Goal: Check status: Check status

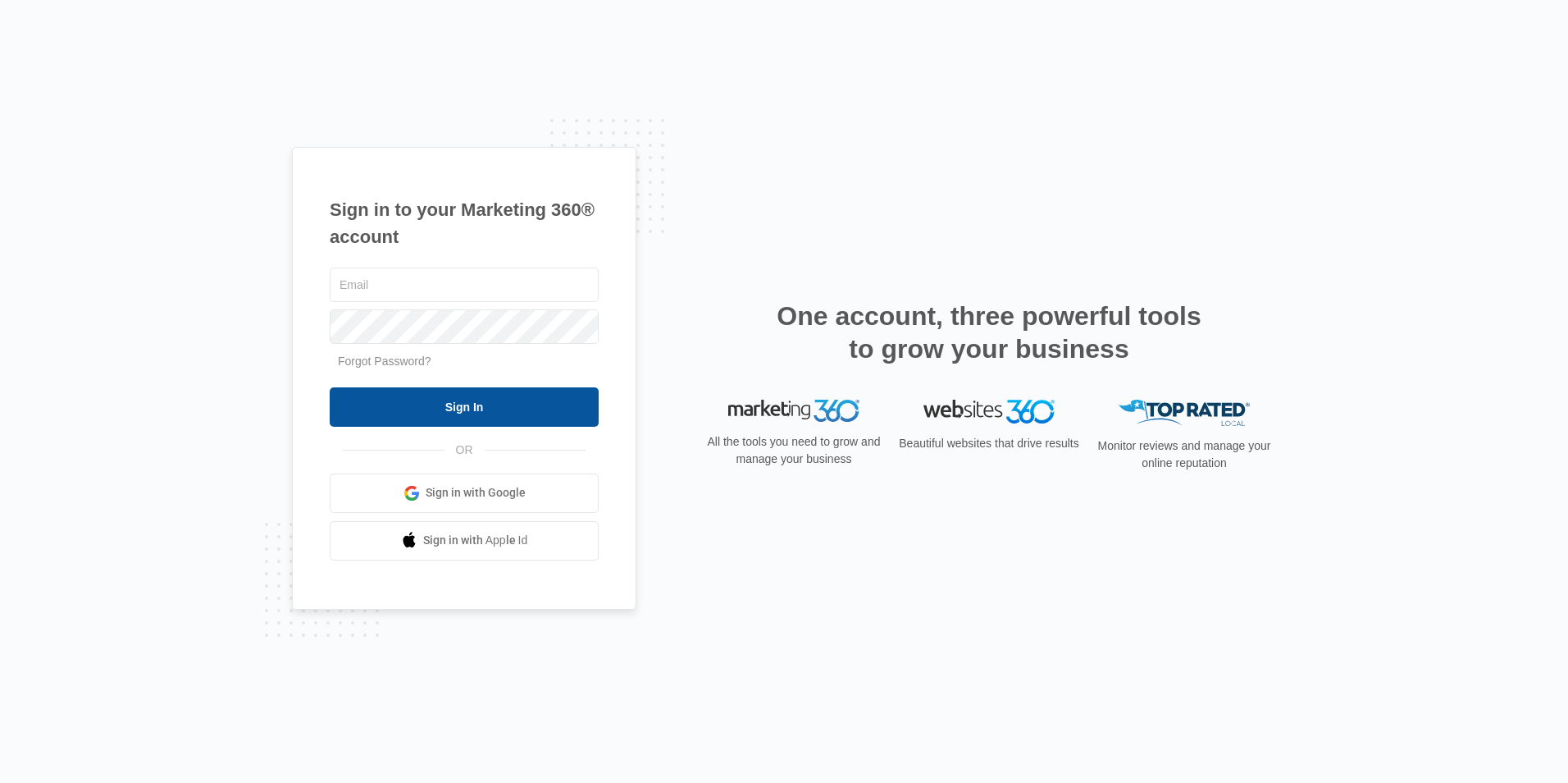
type input "[EMAIL_ADDRESS][DOMAIN_NAME]"
click at [451, 416] on input "Sign In" at bounding box center [464, 407] width 269 height 40
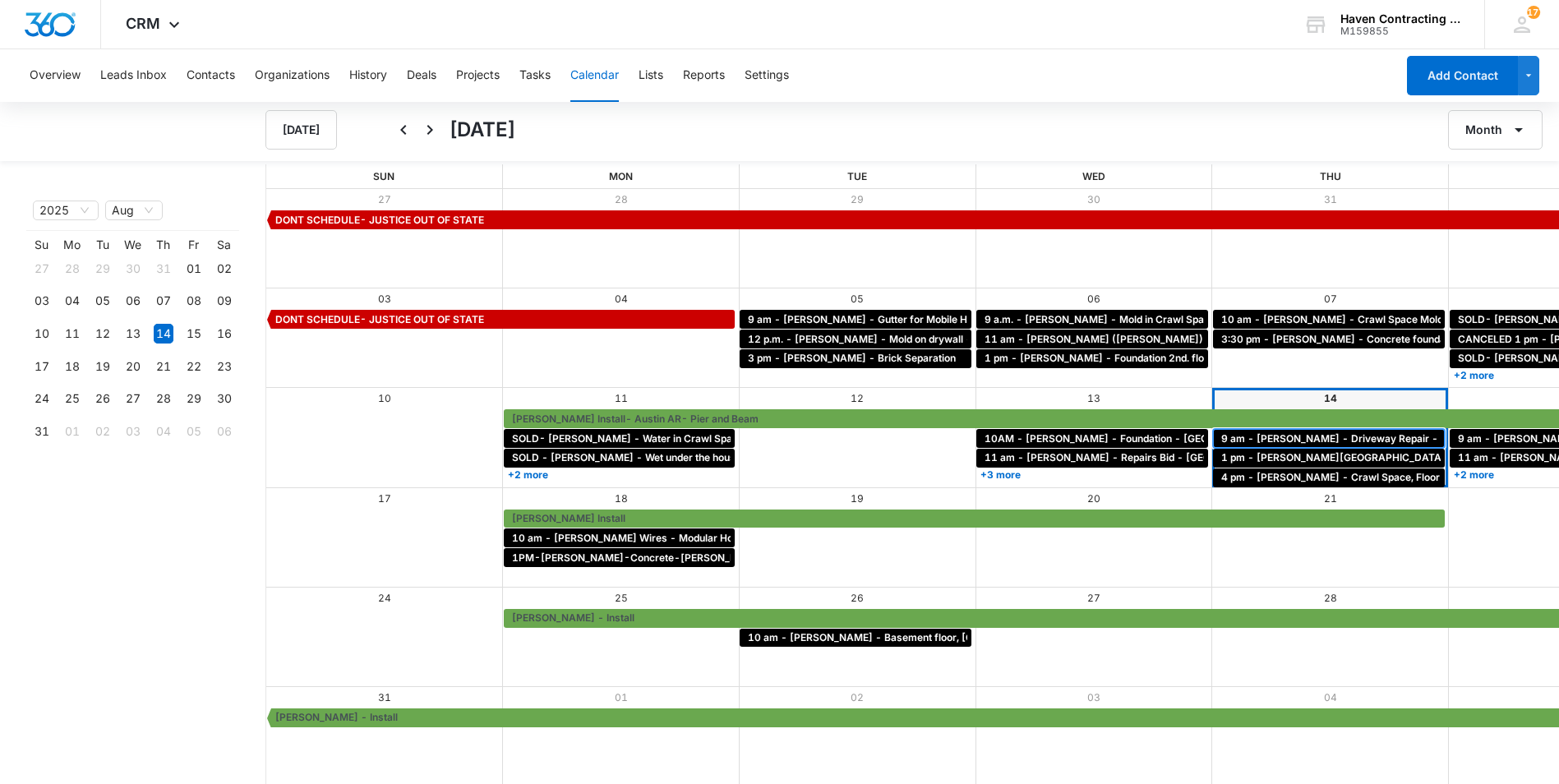
click at [1222, 436] on span "9 am - Eric Leverenz - Driveway Repair - Sherwood" at bounding box center [1384, 439] width 326 height 15
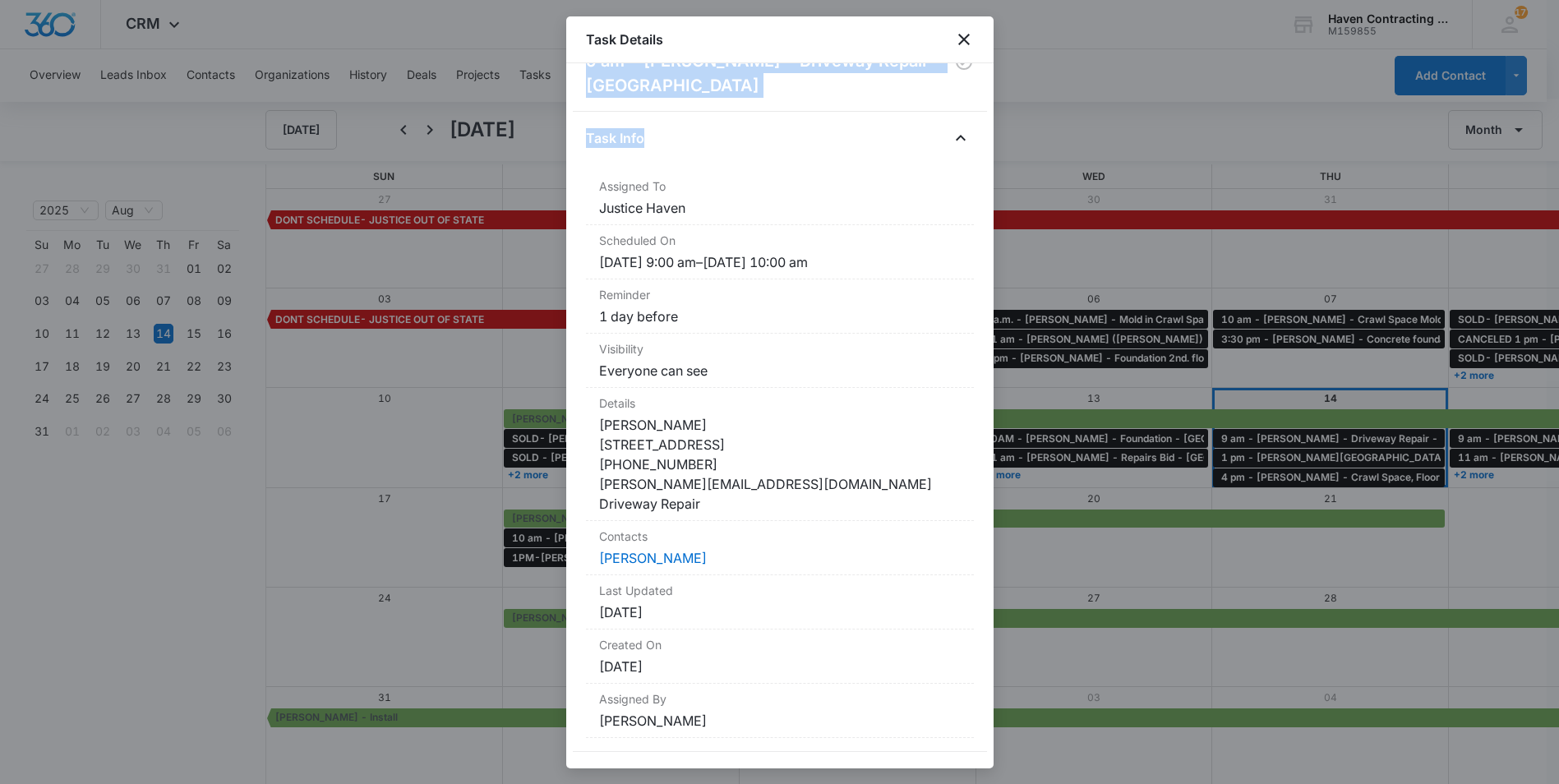
scroll to position [71, 0]
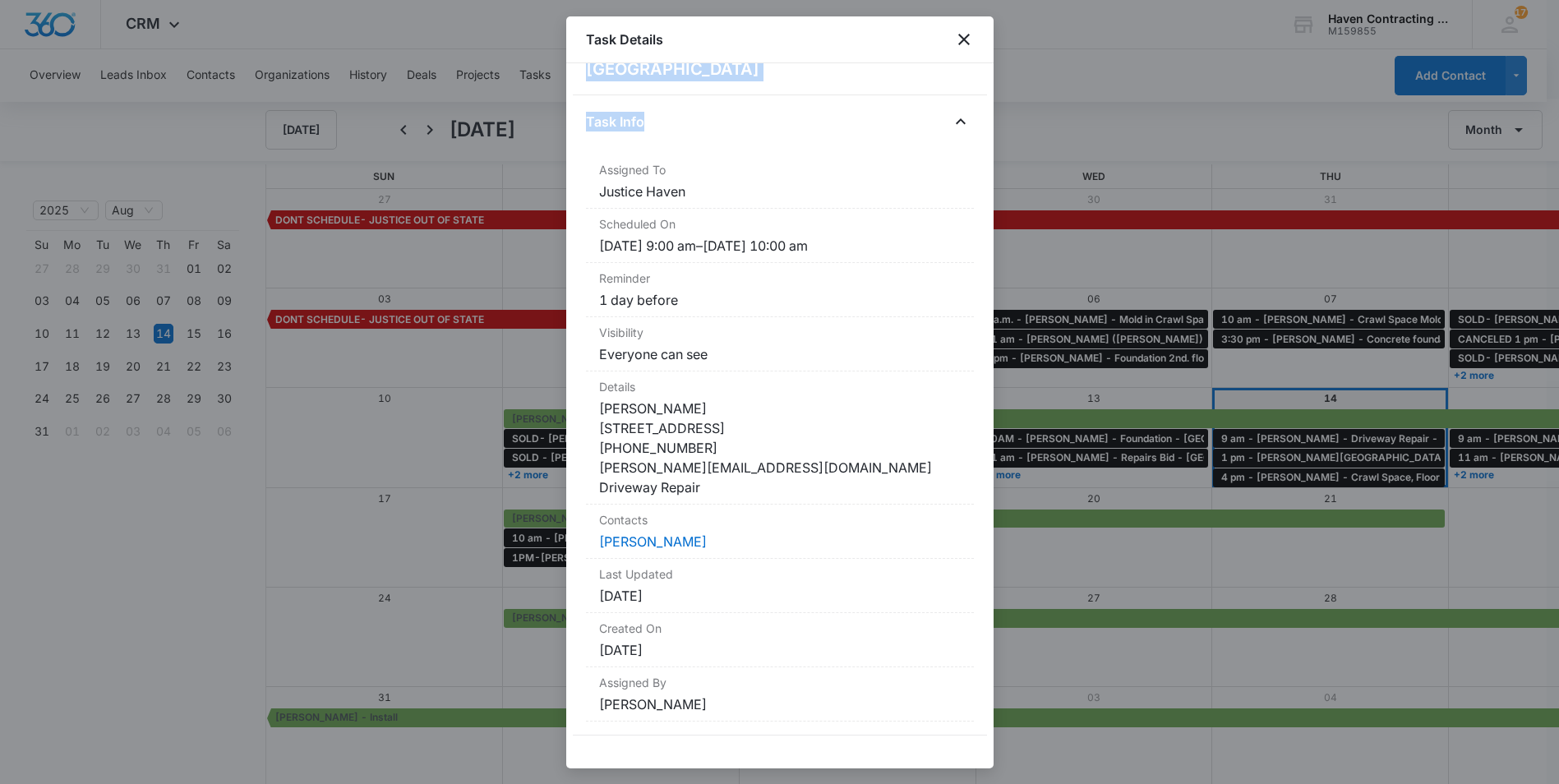
drag, startPoint x: 579, startPoint y: 143, endPoint x: 795, endPoint y: 761, distance: 654.7
click at [795, 761] on div "9 am - Eric Leverenz - Driveway Repair - Sherwood Task Info Assigned To Justice…" at bounding box center [780, 416] width 427 height 704
drag, startPoint x: 795, startPoint y: 761, endPoint x: 710, endPoint y: 446, distance: 326.3
click at [365, 603] on div at bounding box center [780, 392] width 1559 height 784
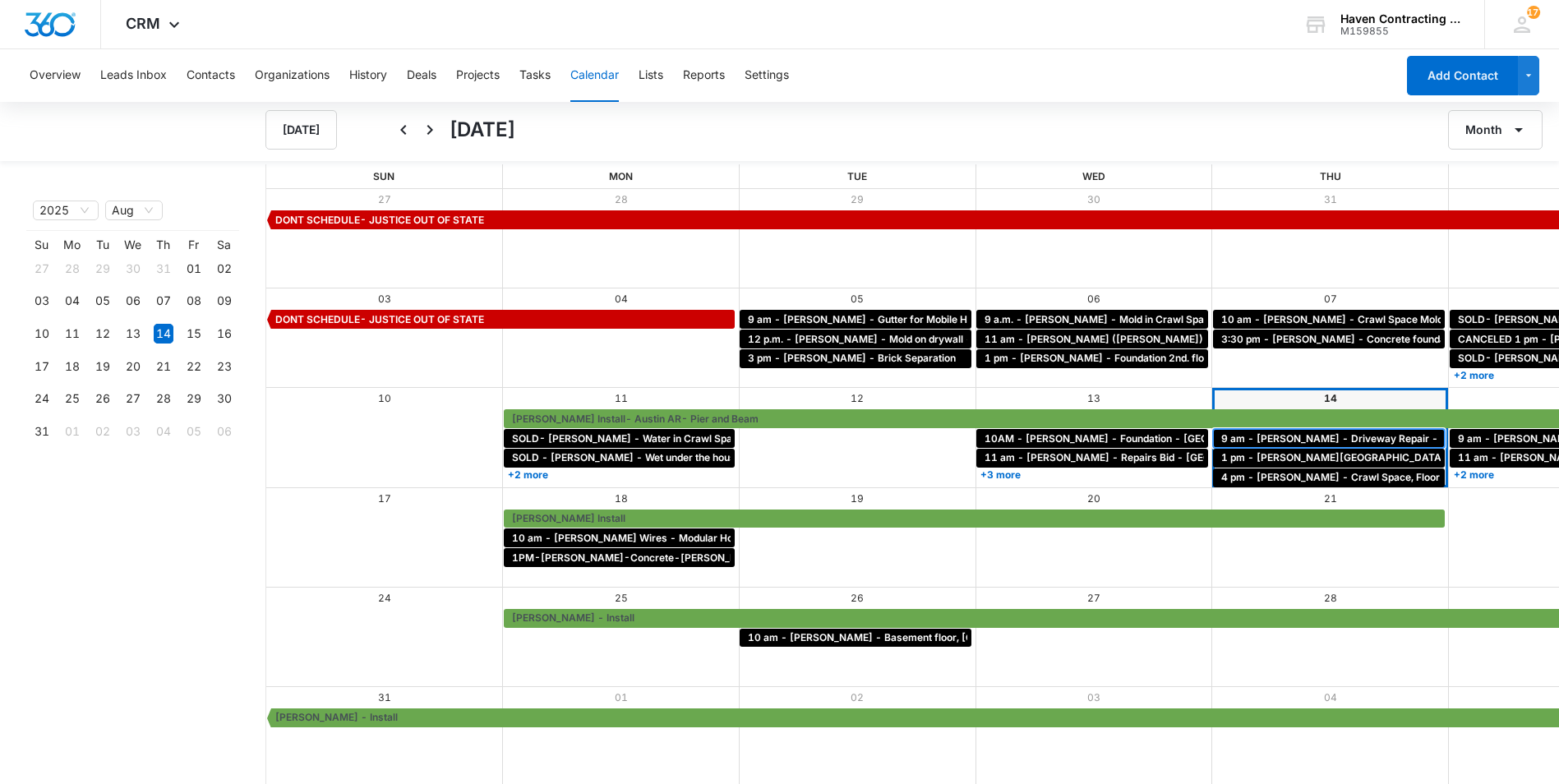
click at [1214, 447] on div "9 am - Eric Leverenz - Driveway Repair - Sherwood" at bounding box center [1329, 438] width 232 height 19
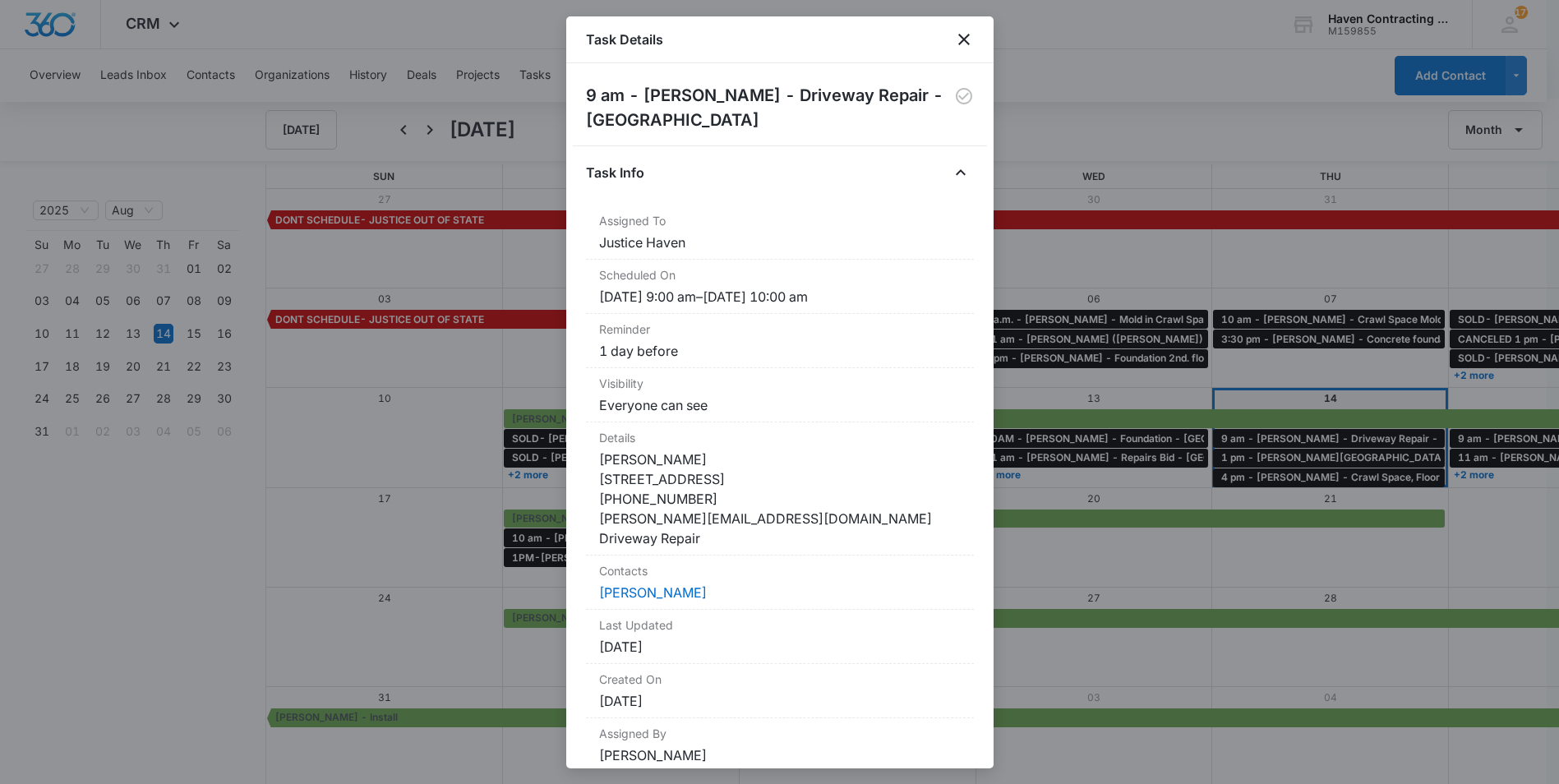
click at [1157, 563] on div at bounding box center [780, 392] width 1559 height 784
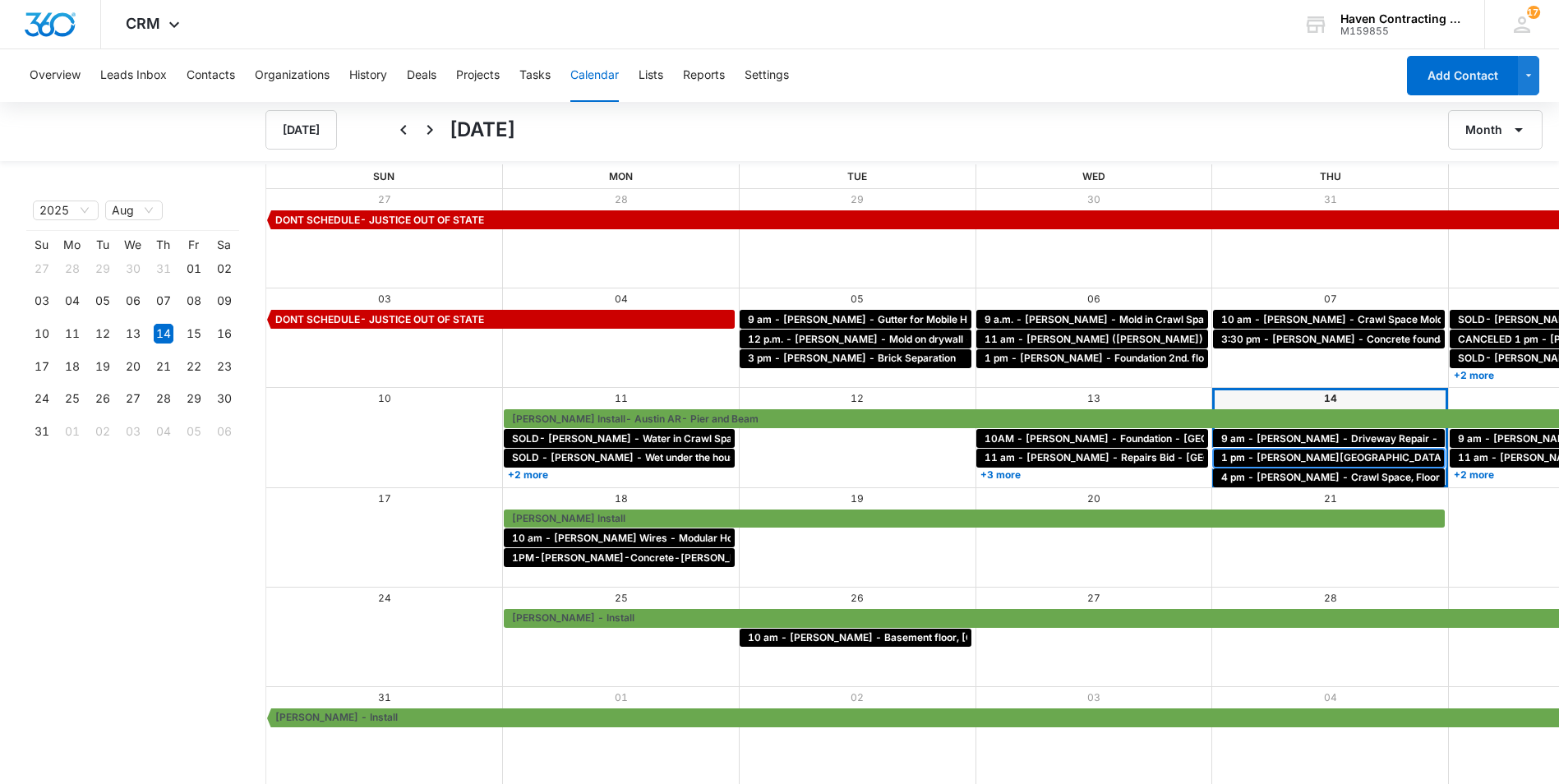
click at [1222, 453] on span "1 pm - Dale Barnes - Driveway - Heber Springs" at bounding box center [1393, 457] width 342 height 15
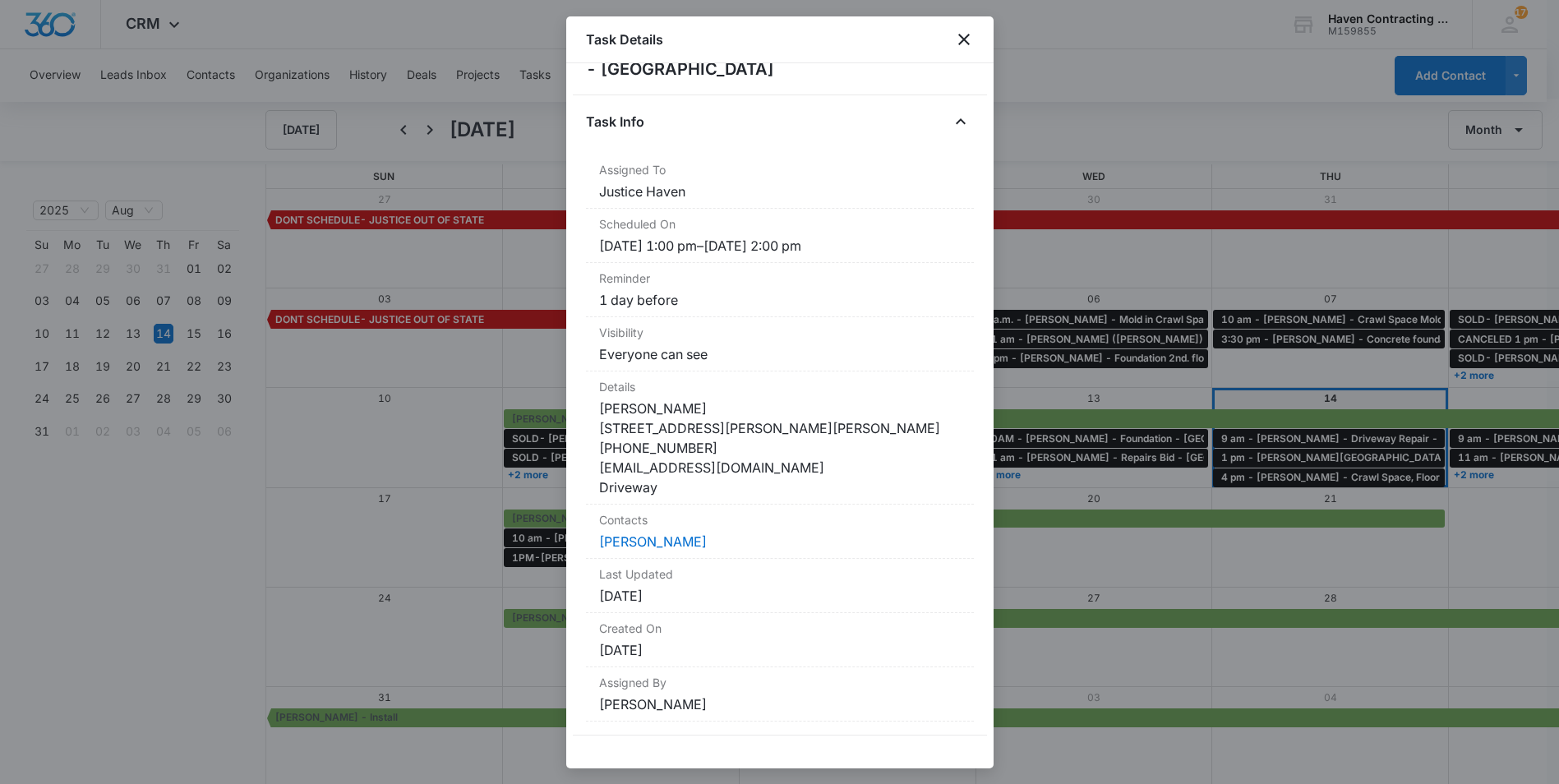
drag, startPoint x: 593, startPoint y: 204, endPoint x: 870, endPoint y: 724, distance: 589.2
click at [870, 724] on div "Task Info Assigned To Justice Haven Scheduled On 8/14/25, 1:00 pm – 8/14/25, 2:…" at bounding box center [780, 422] width 388 height 627
click at [1126, 571] on div at bounding box center [780, 392] width 1559 height 784
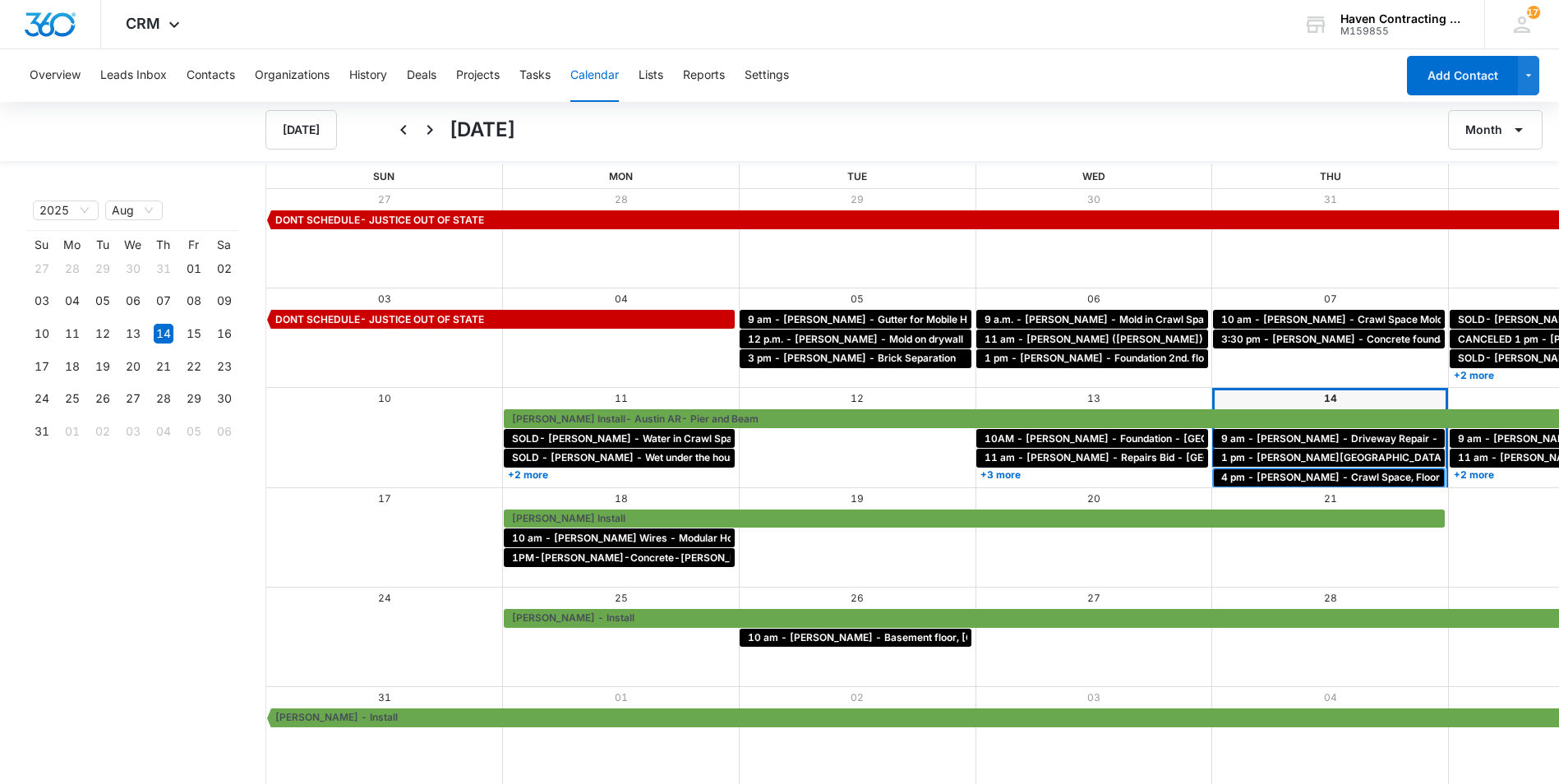
click at [1222, 477] on span "4 pm - Sarah Carey - Crawl Space, Floor Repair - Oil Trough" at bounding box center [1377, 477] width 312 height 15
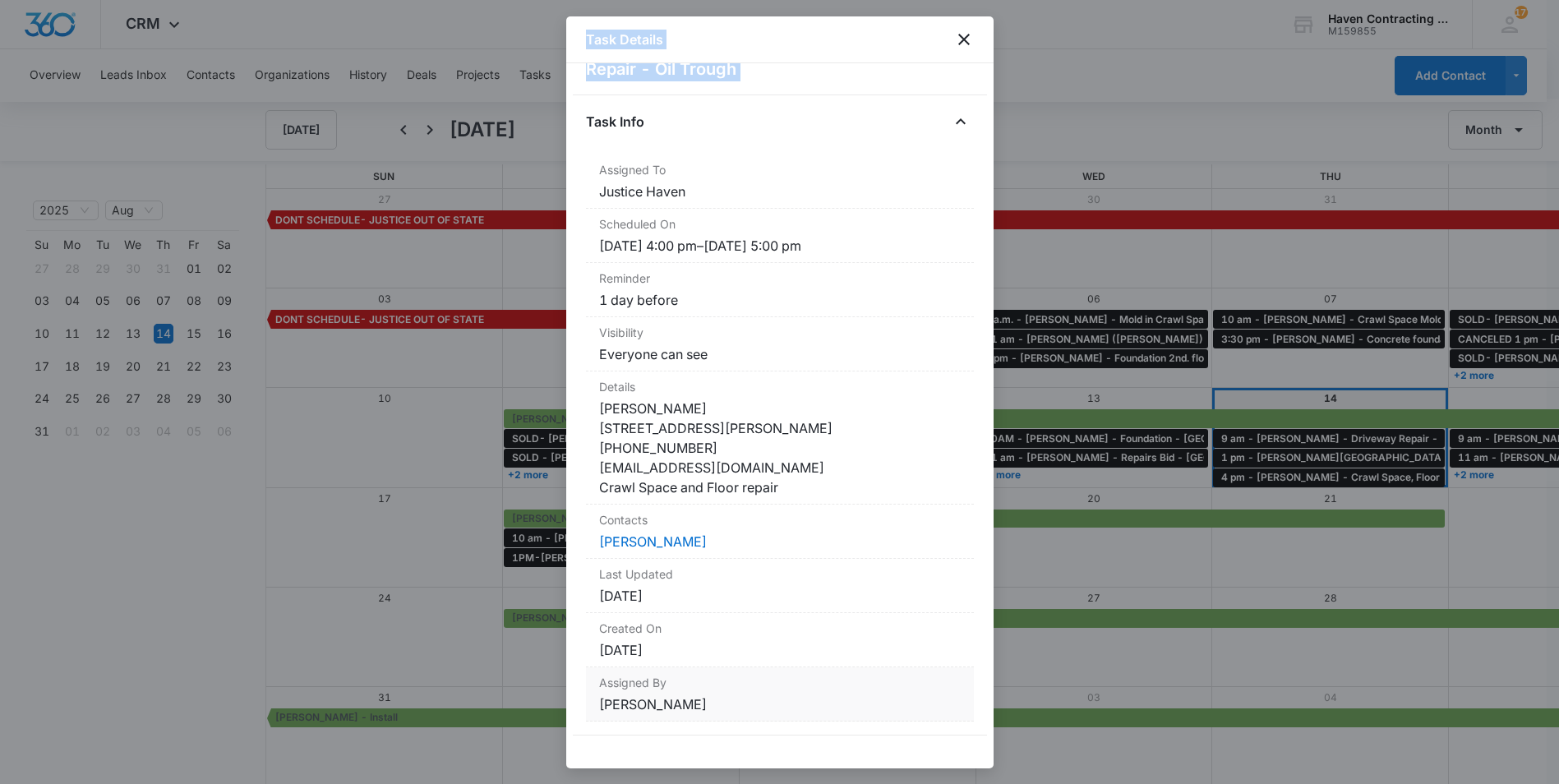
drag, startPoint x: 582, startPoint y: 165, endPoint x: 833, endPoint y: 716, distance: 605.5
click at [833, 716] on div "4 pm - Sarah Carey - Crawl Space, Floor Repair - Oil Trough Task Info Assigned …" at bounding box center [780, 416] width 427 height 704
click at [313, 589] on div at bounding box center [780, 392] width 1559 height 784
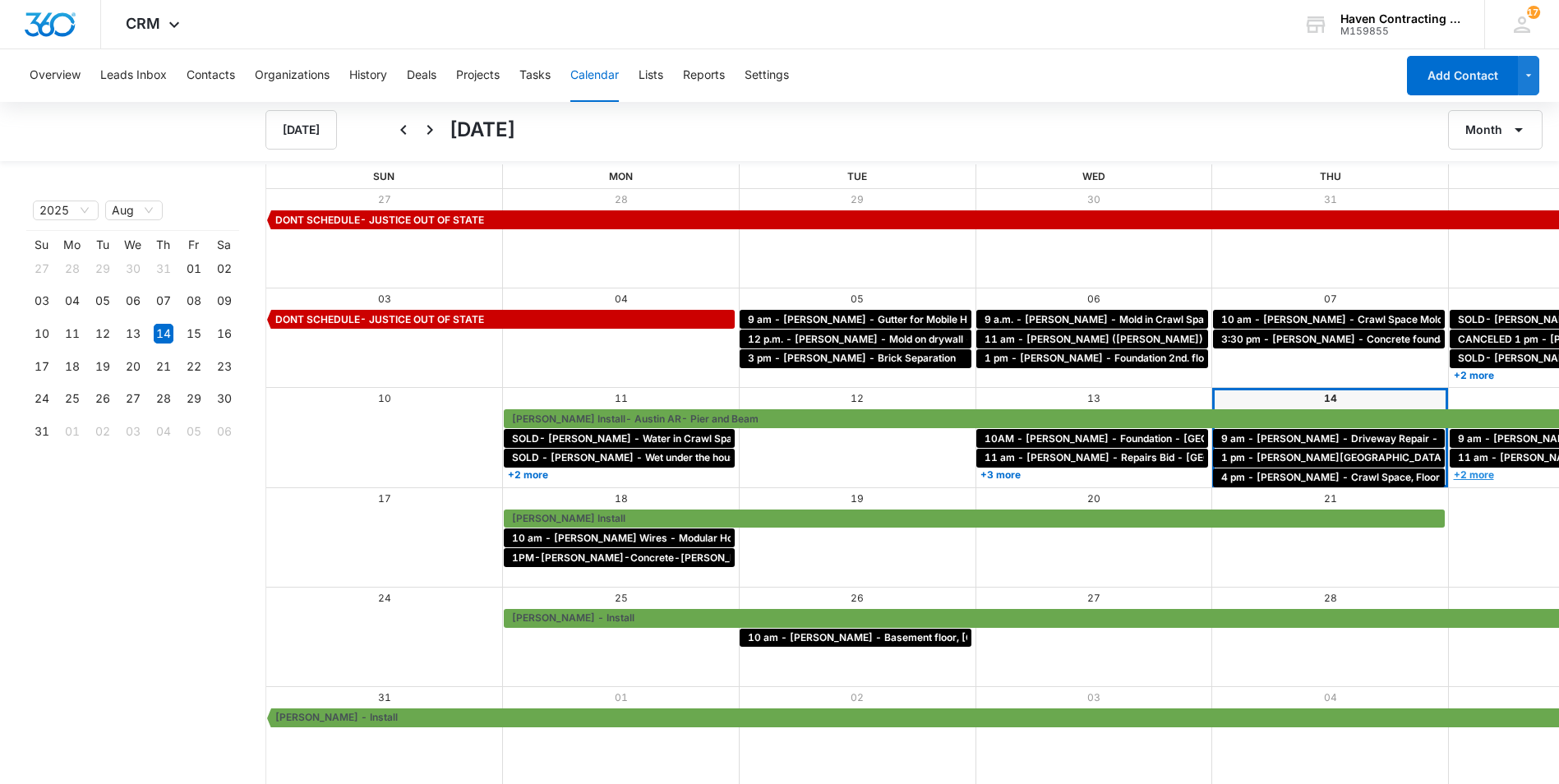
click at [1450, 476] on link "+2 more" at bounding box center [1566, 475] width 232 height 12
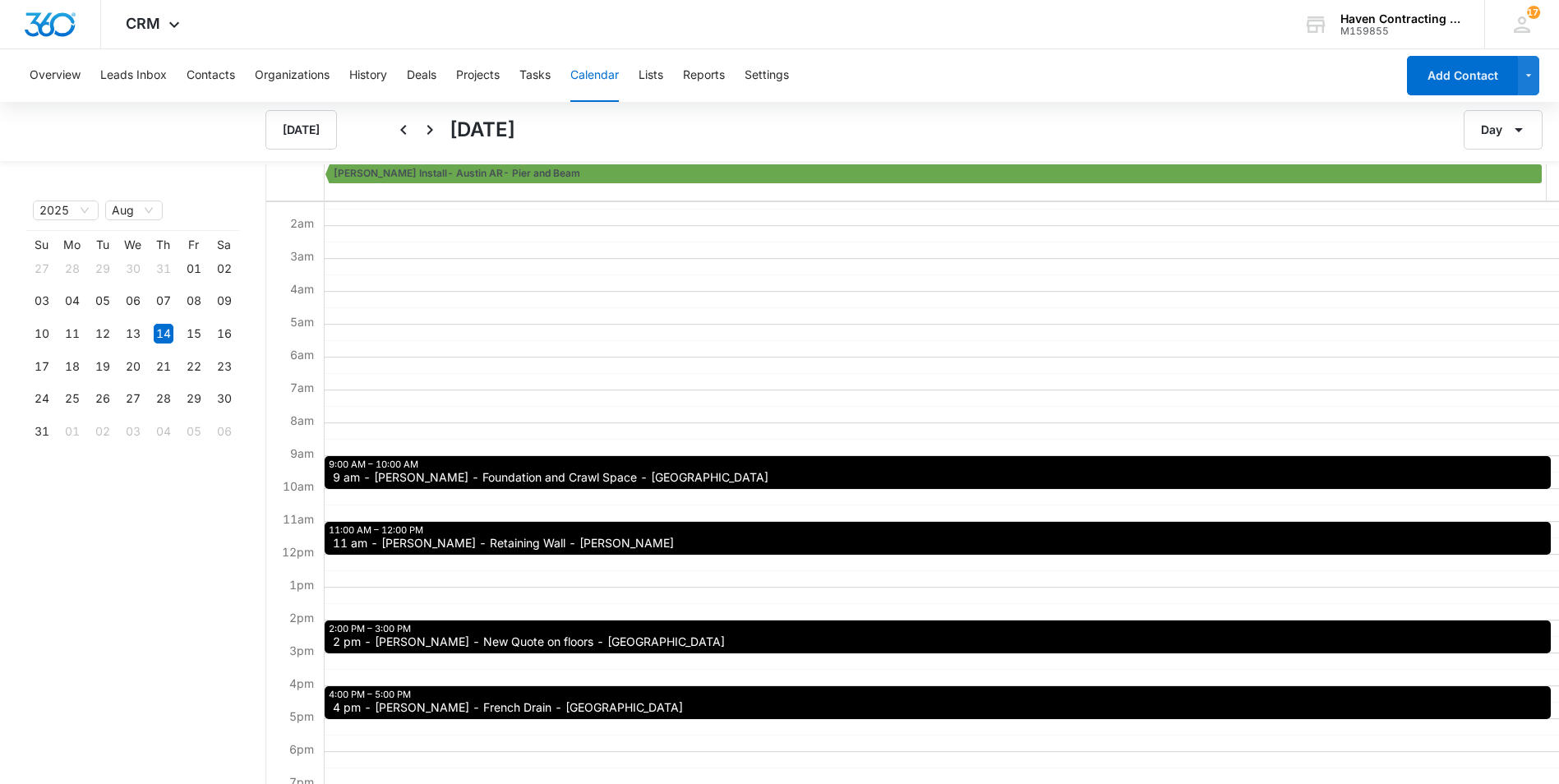
scroll to position [83, 0]
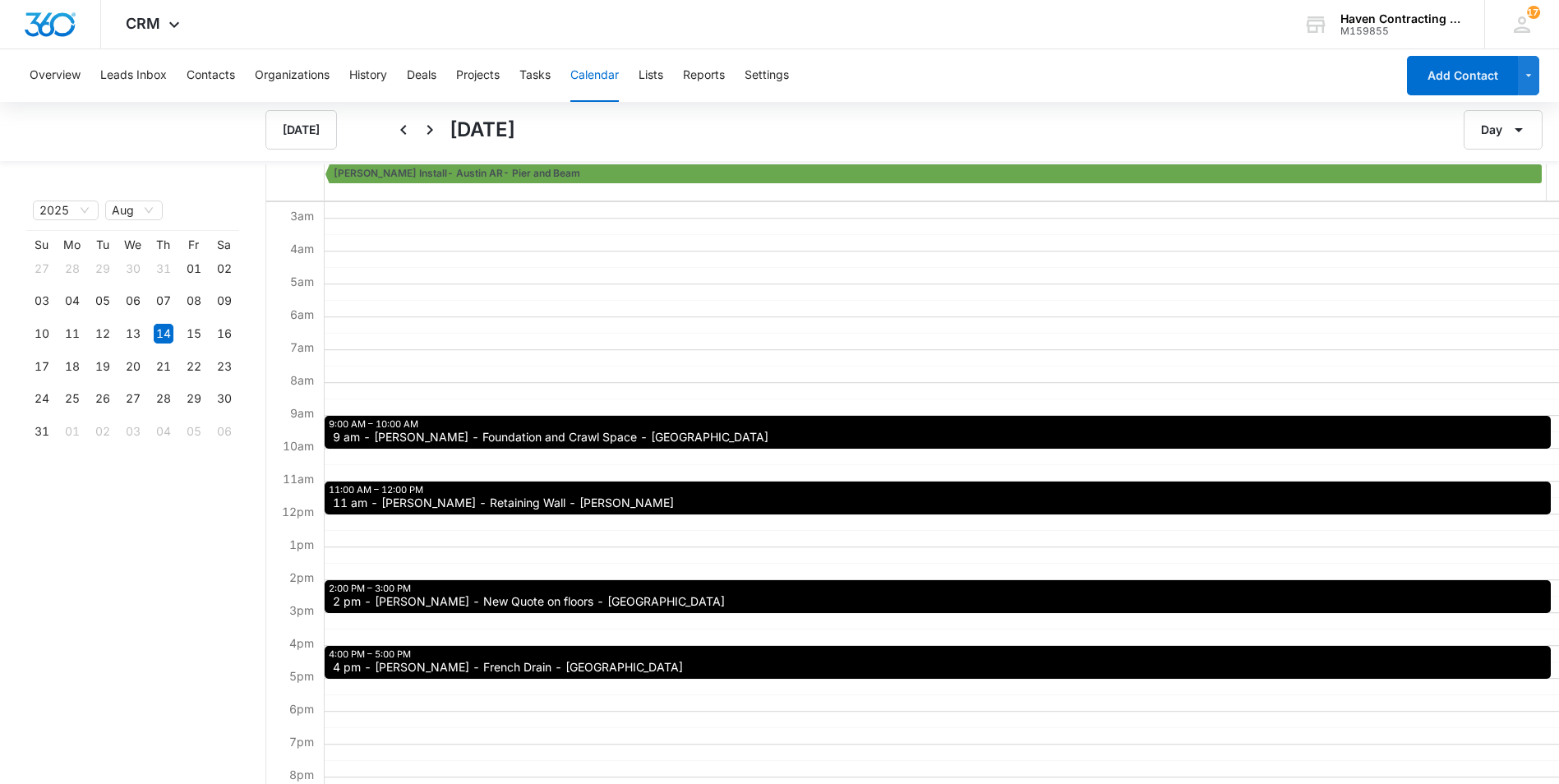
click at [612, 74] on button "Calendar" at bounding box center [594, 76] width 49 height 53
click at [539, 78] on button "Tasks" at bounding box center [535, 76] width 31 height 53
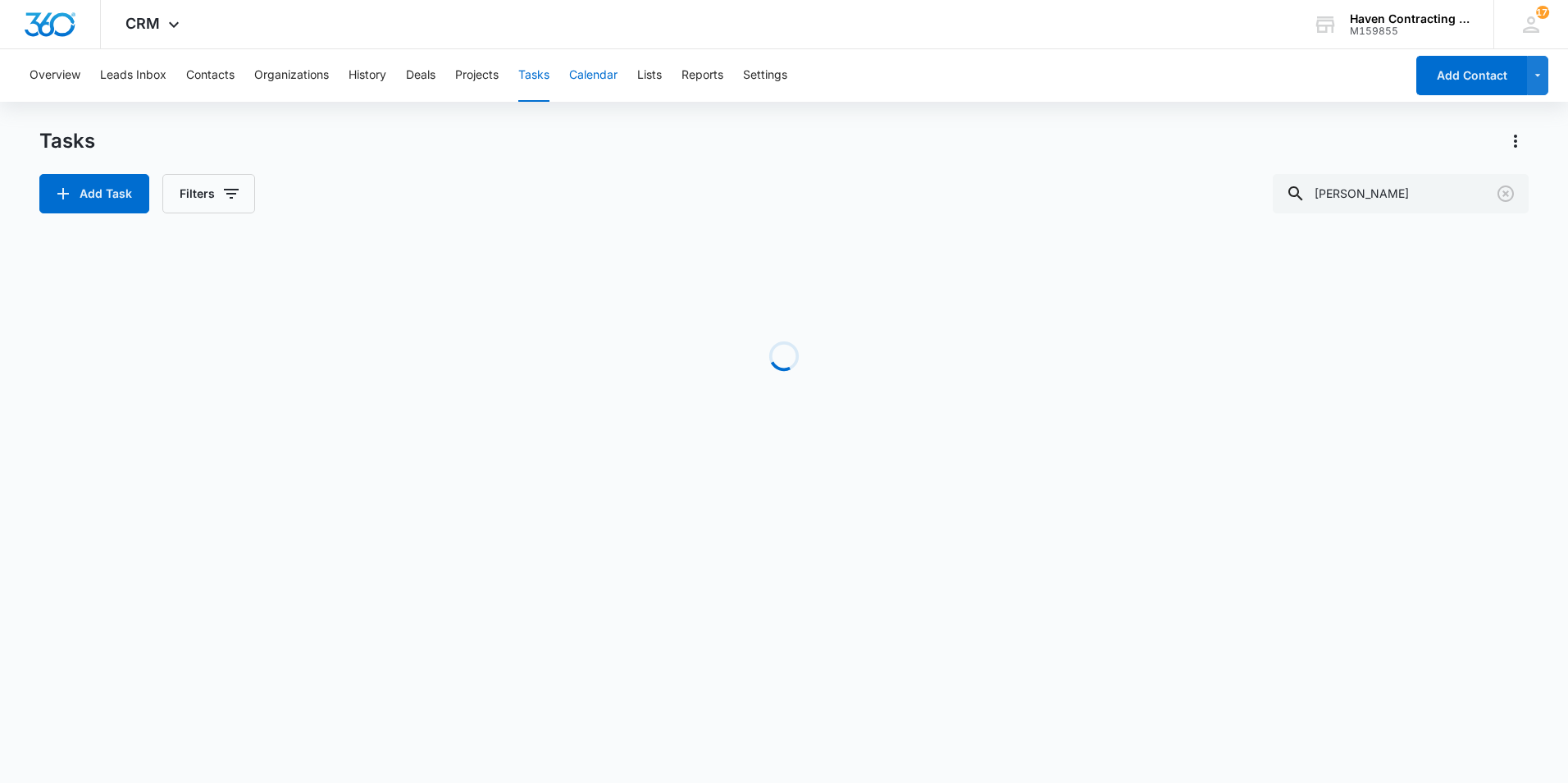
click at [601, 78] on button "Calendar" at bounding box center [593, 76] width 49 height 53
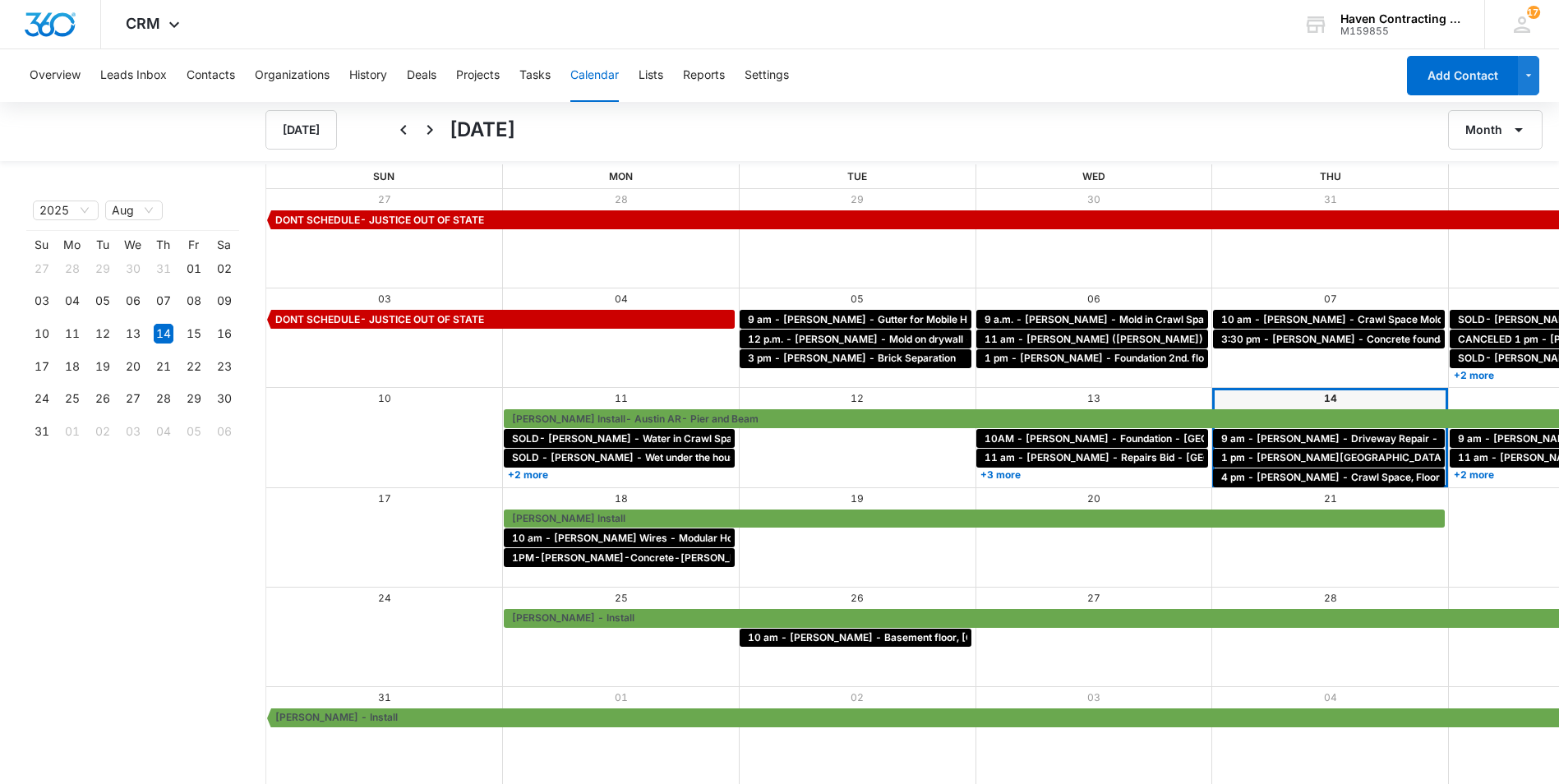
click at [621, 567] on div "1PM-Bolin-Concrete-Saffel" at bounding box center [621, 558] width 237 height 20
